Goal: Download file/media

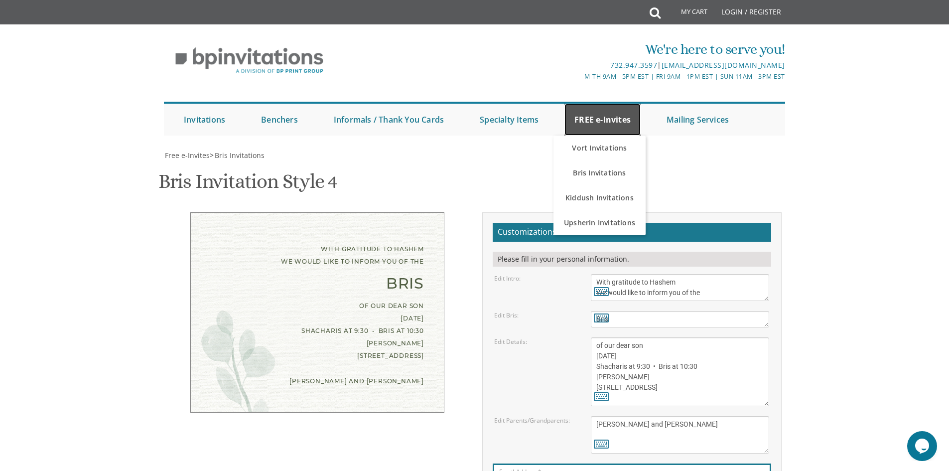
click at [586, 126] on link "FREE e-Invites" at bounding box center [602, 120] width 76 height 32
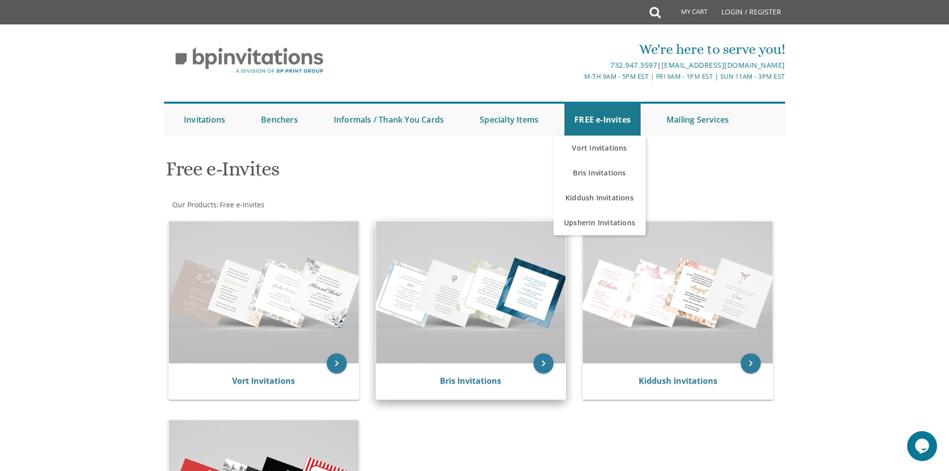
click at [499, 285] on img at bounding box center [471, 292] width 190 height 142
